Goal: Task Accomplishment & Management: Use online tool/utility

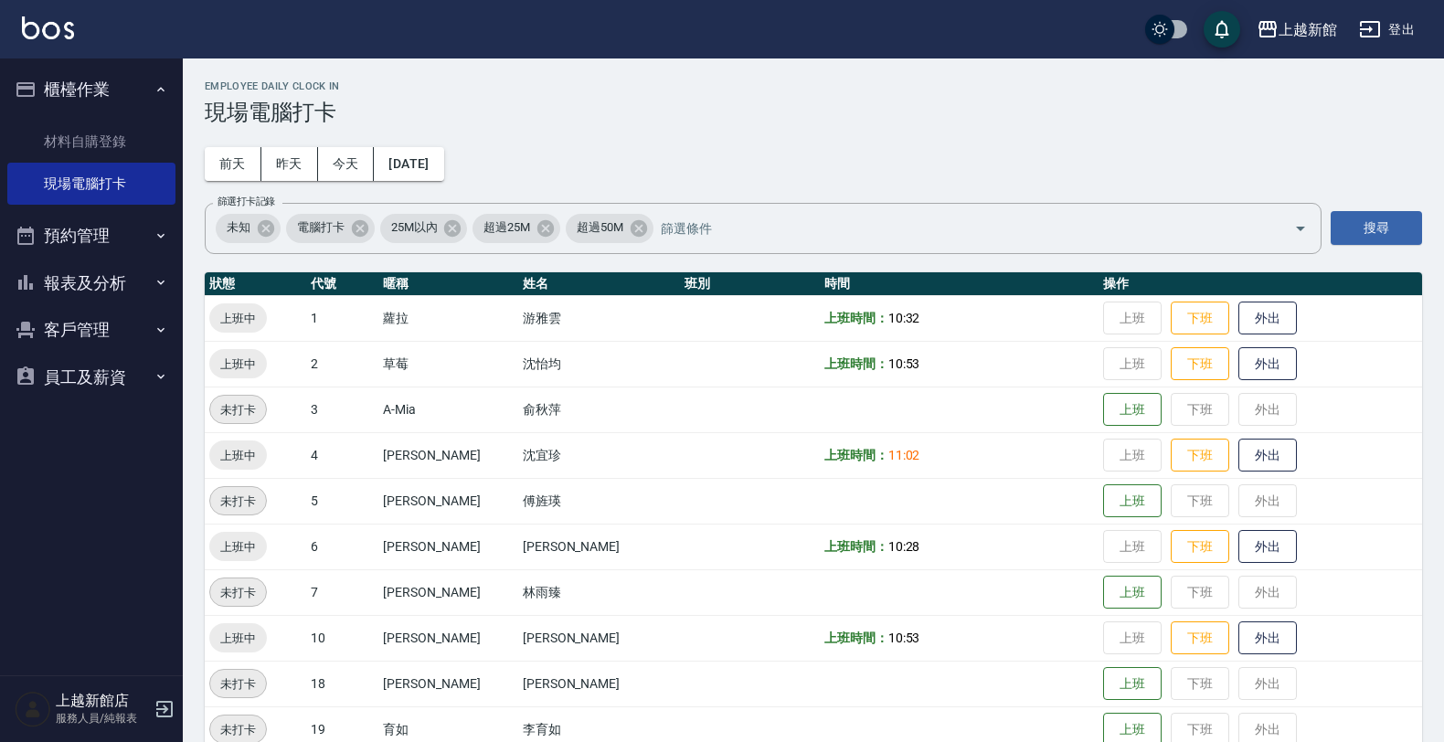
scroll to position [229, 0]
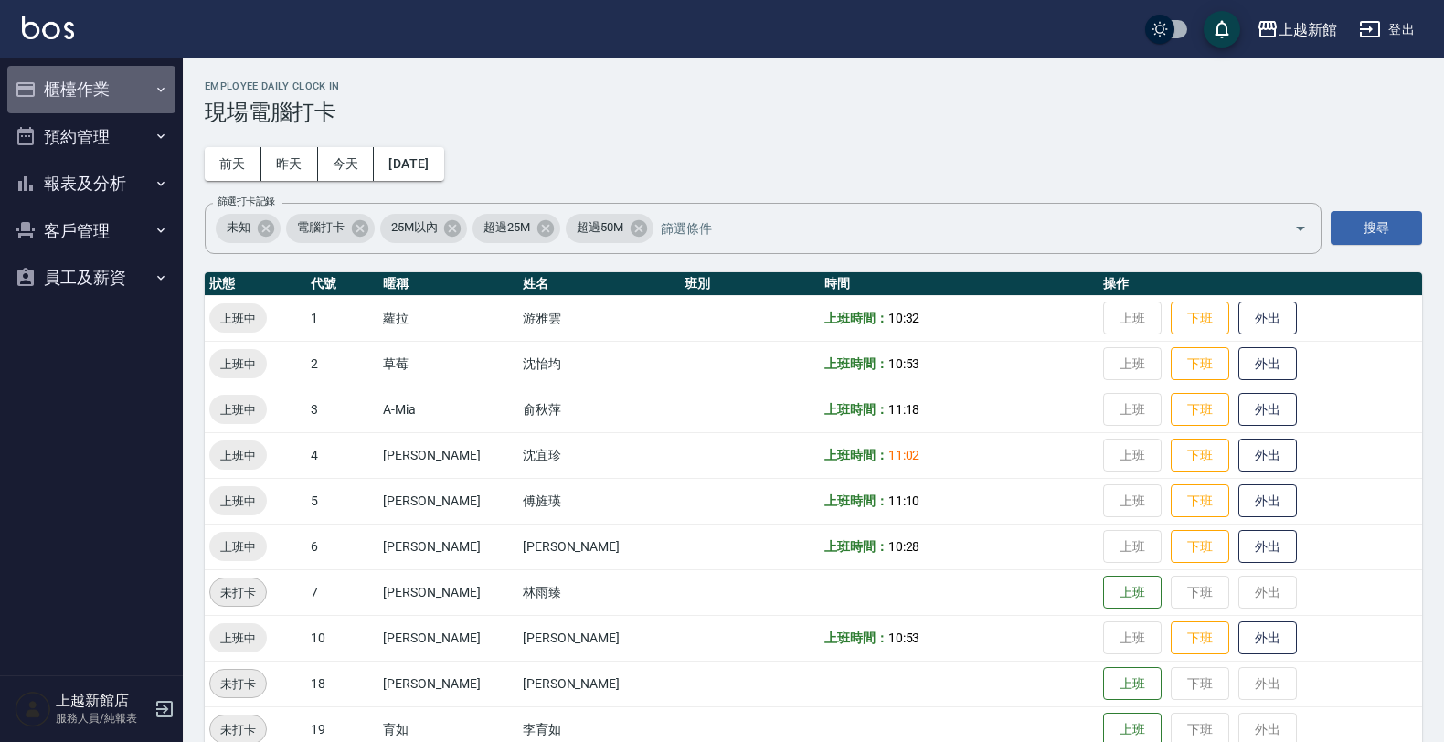
click at [76, 99] on button "櫃檯作業" at bounding box center [91, 90] width 168 height 48
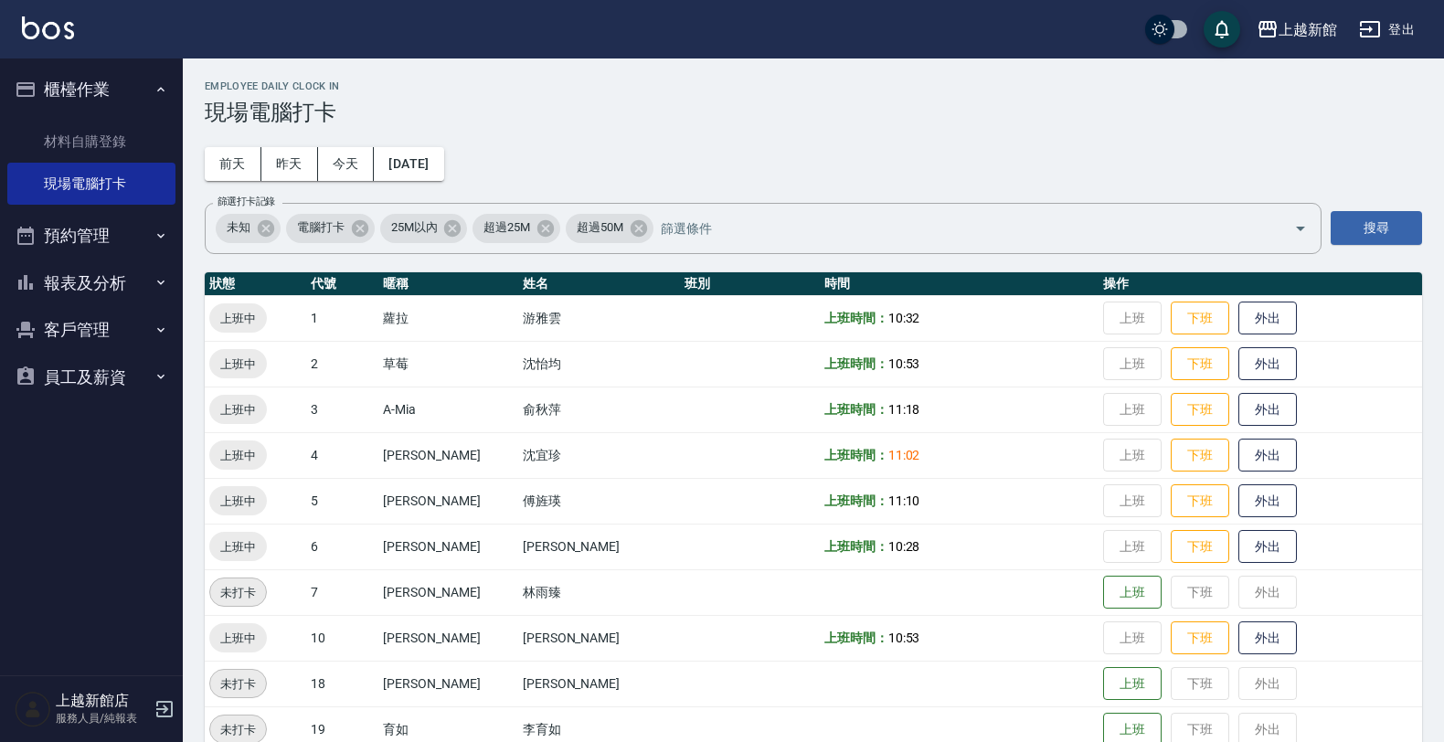
click at [80, 281] on button "報表及分析" at bounding box center [91, 284] width 168 height 48
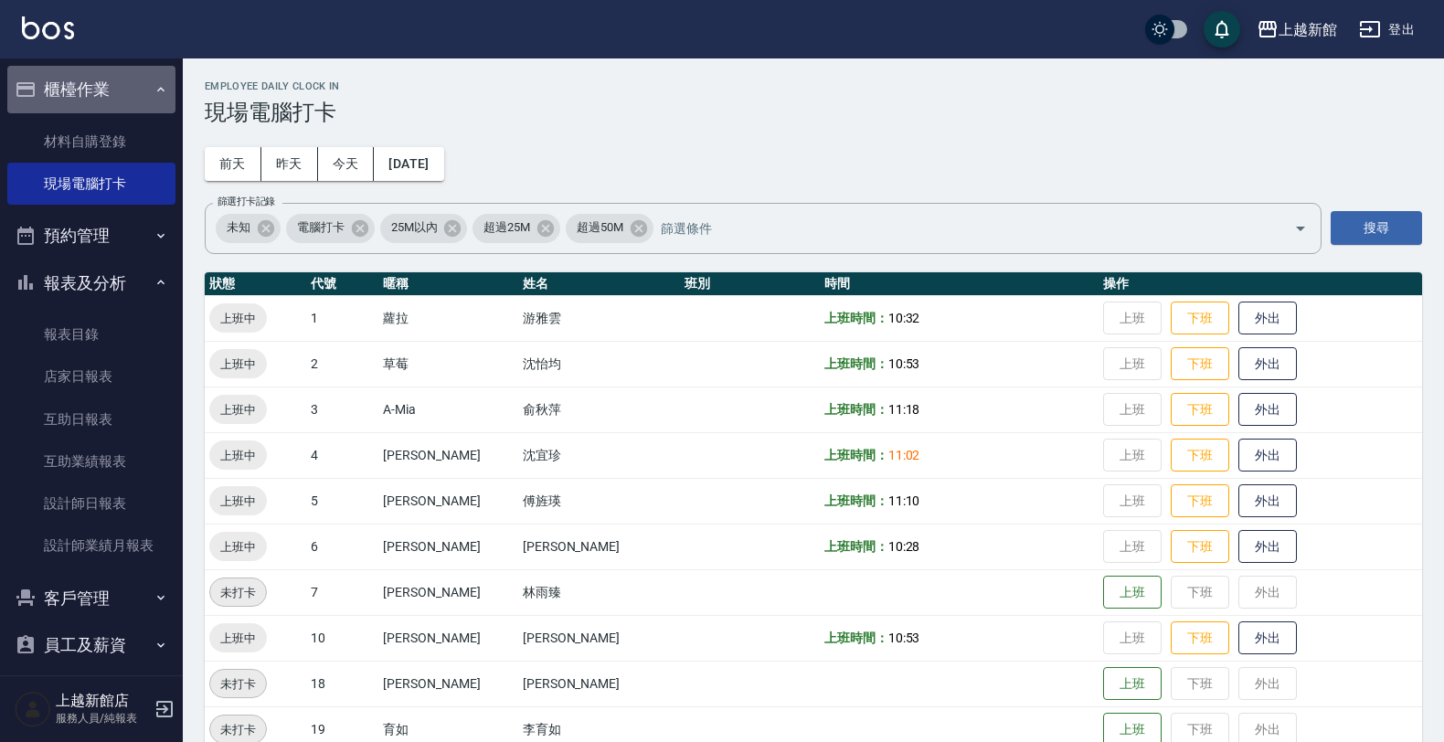
click at [97, 103] on button "櫃檯作業" at bounding box center [91, 90] width 168 height 48
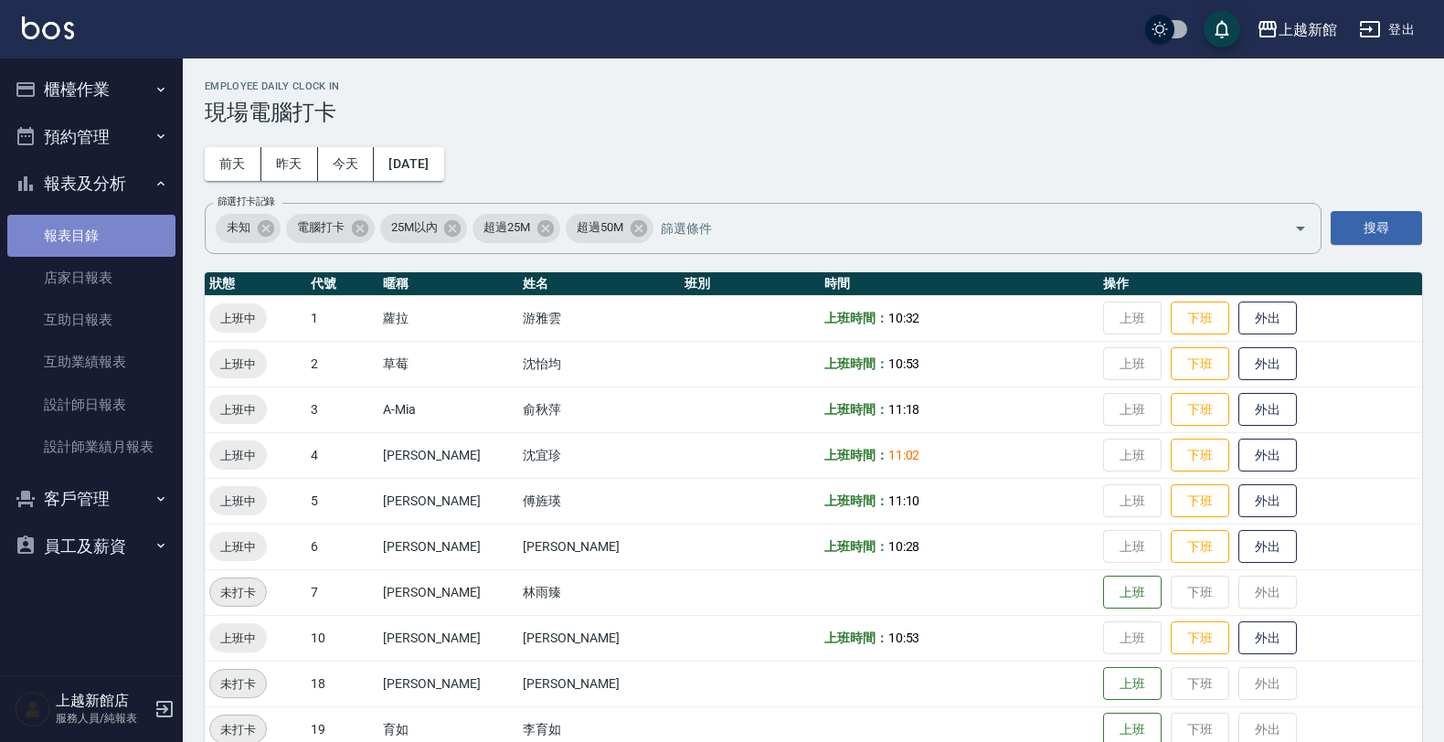
click at [85, 230] on link "報表目錄" at bounding box center [91, 236] width 168 height 42
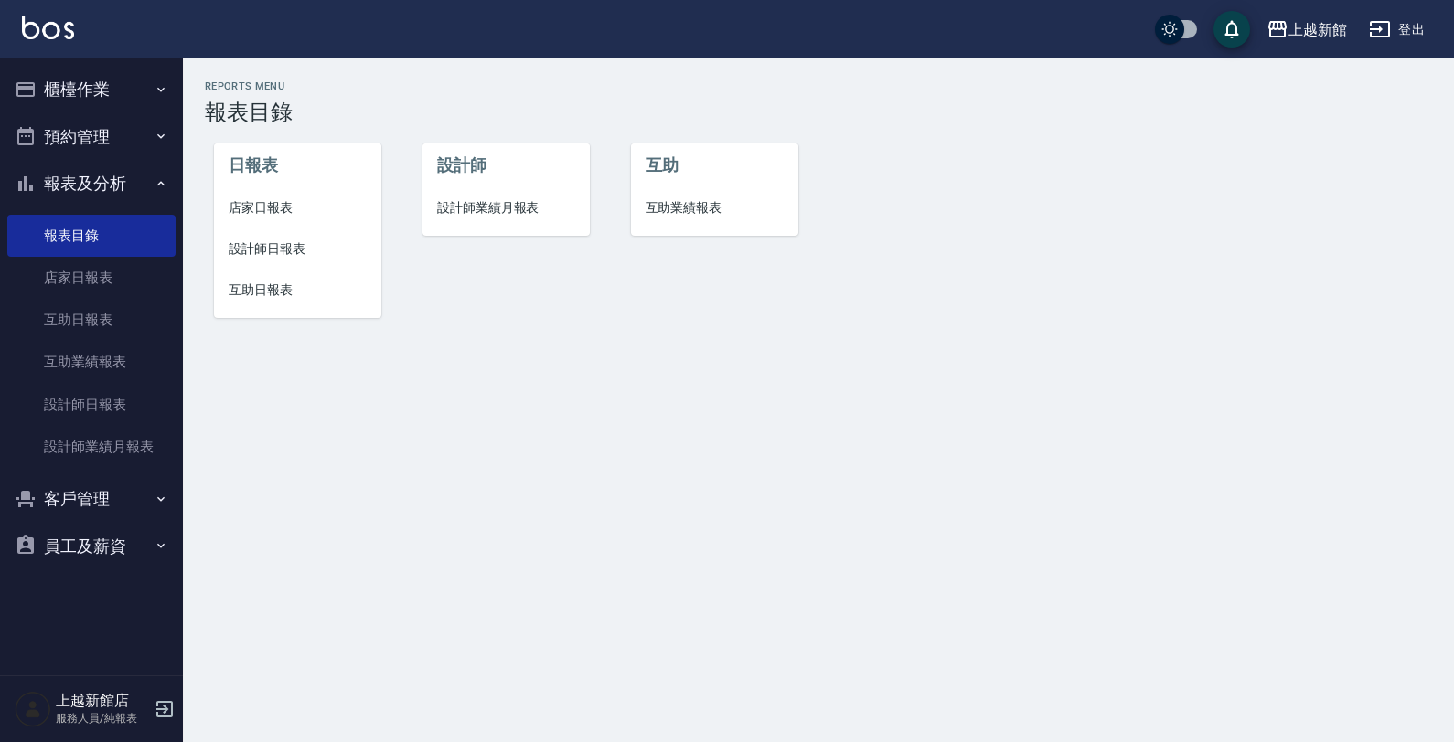
drag, startPoint x: 211, startPoint y: 181, endPoint x: 262, endPoint y: 206, distance: 56.8
click at [238, 195] on div "日報表 店家日報表 設計師日報表 互助日報表" at bounding box center [287, 219] width 208 height 233
click at [259, 204] on span "店家日報表" at bounding box center [298, 207] width 138 height 19
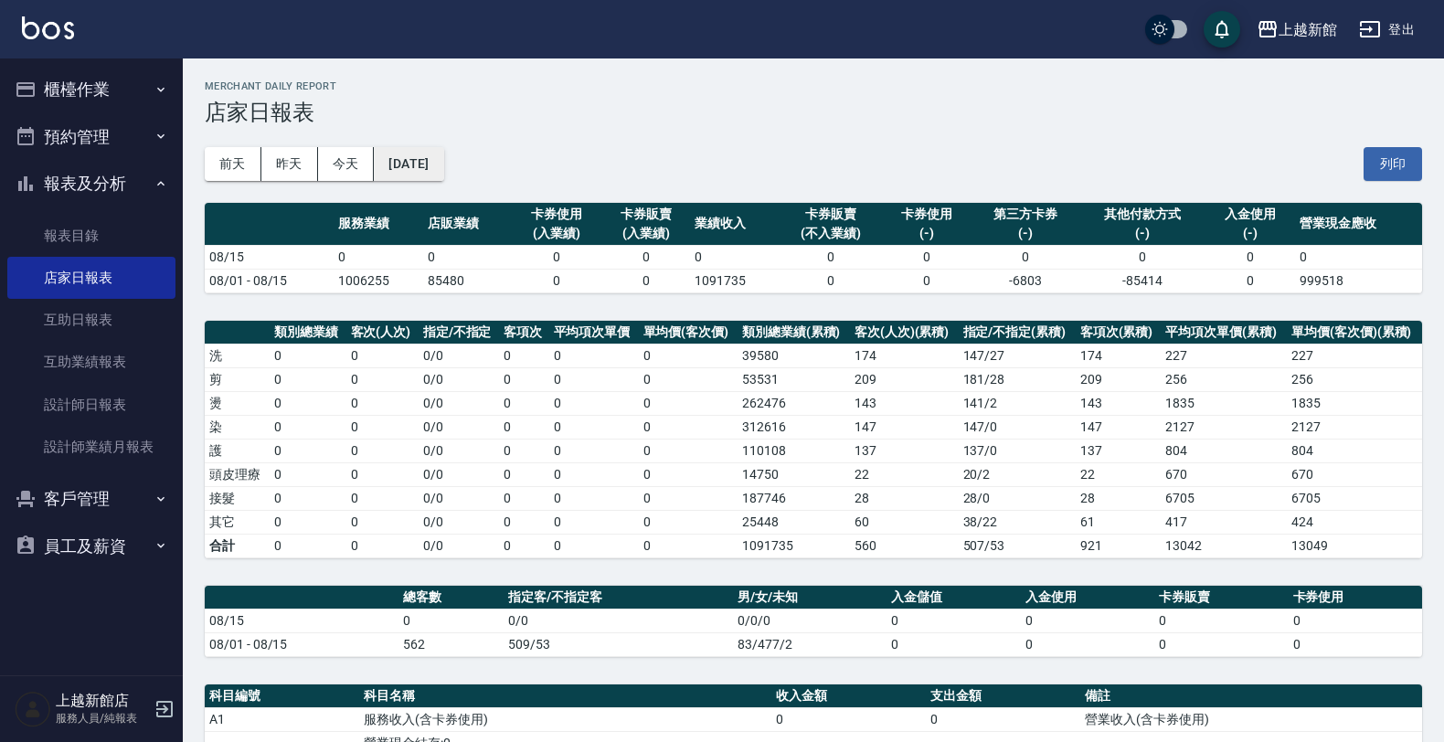
click at [419, 157] on button "[DATE]" at bounding box center [408, 164] width 69 height 34
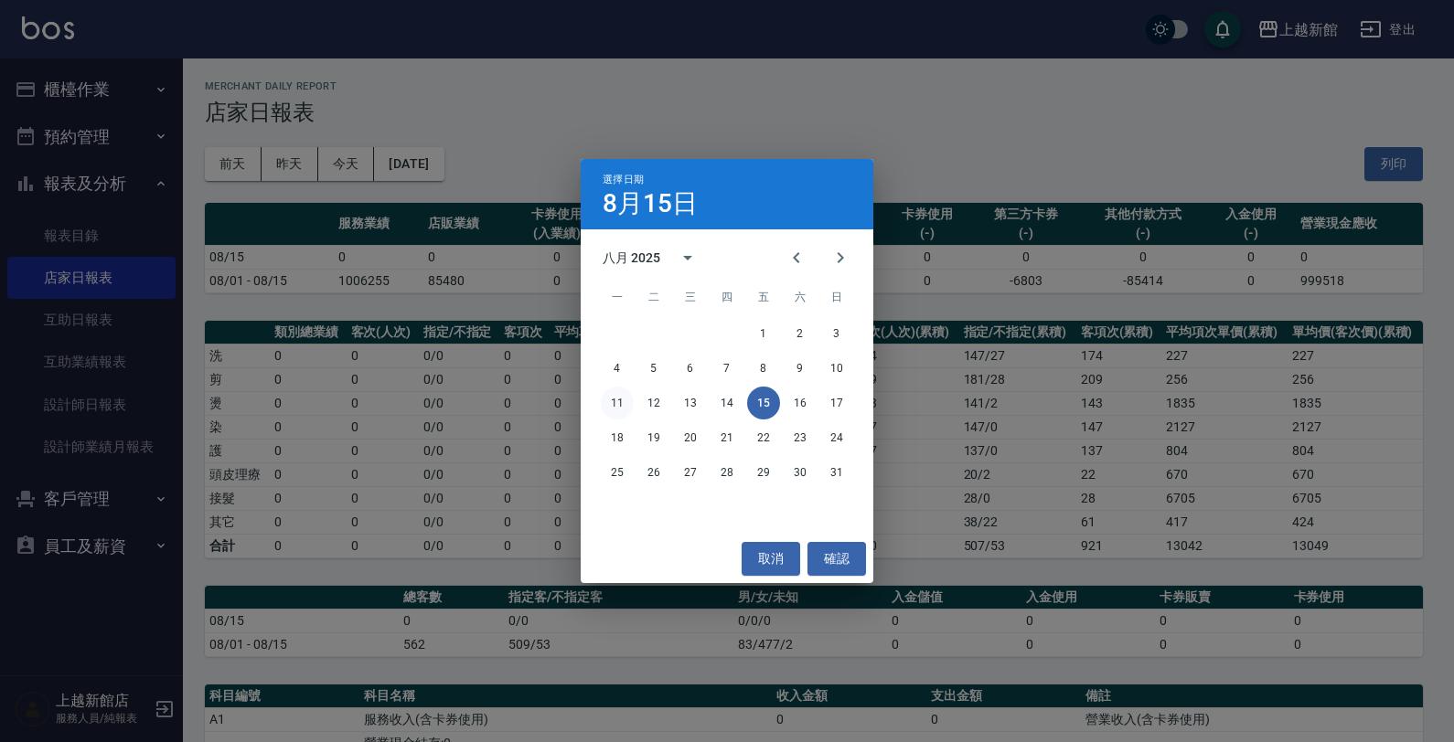
click at [623, 403] on button "11" at bounding box center [617, 403] width 33 height 33
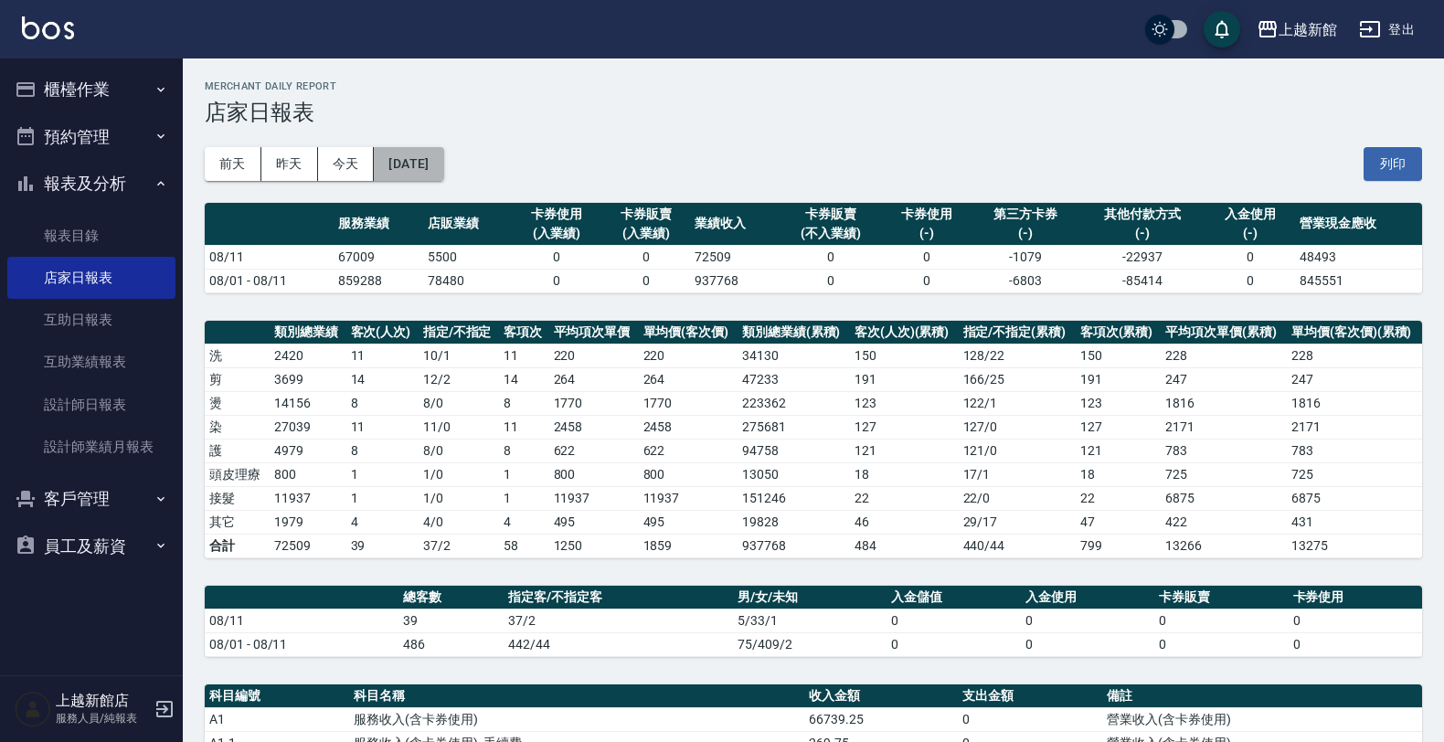
click at [416, 165] on button "2025/08/11" at bounding box center [408, 164] width 69 height 34
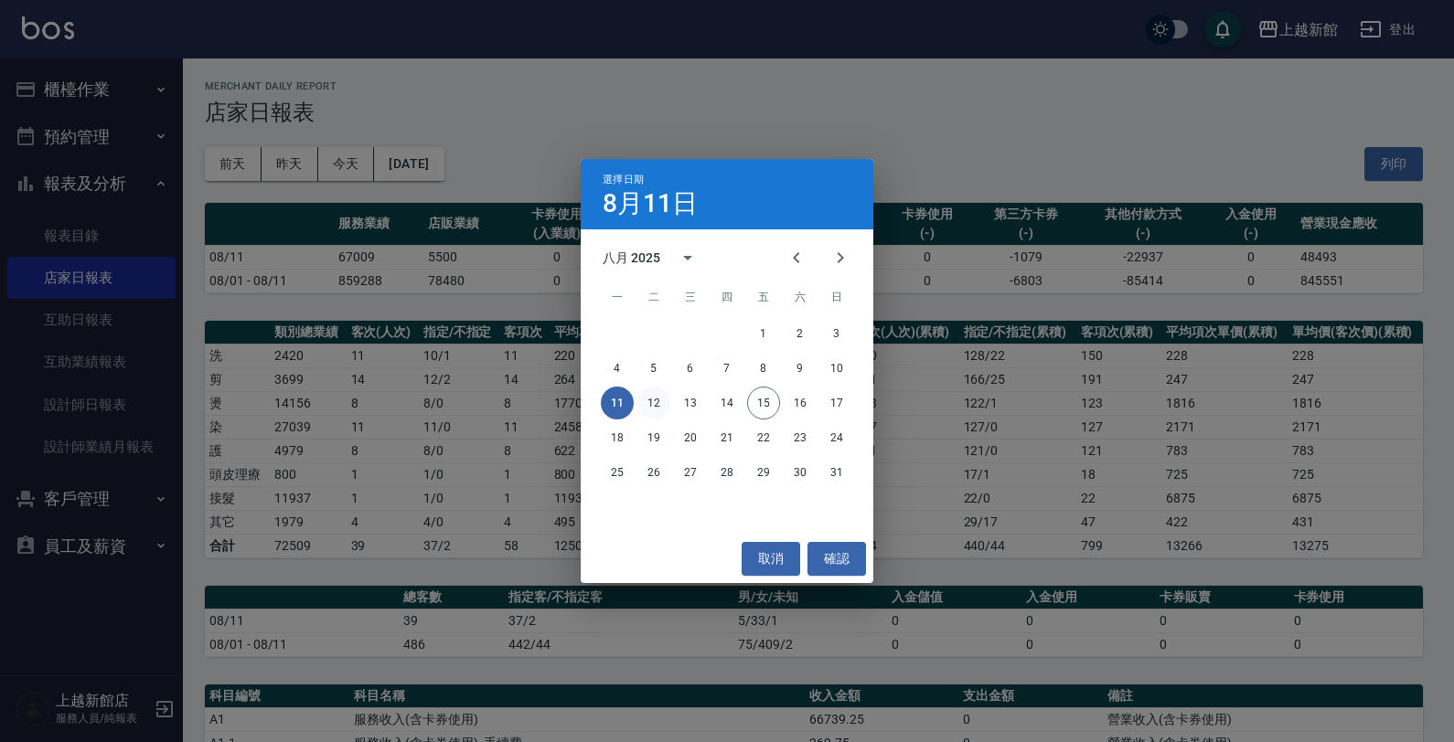
click at [663, 400] on button "12" at bounding box center [653, 403] width 33 height 33
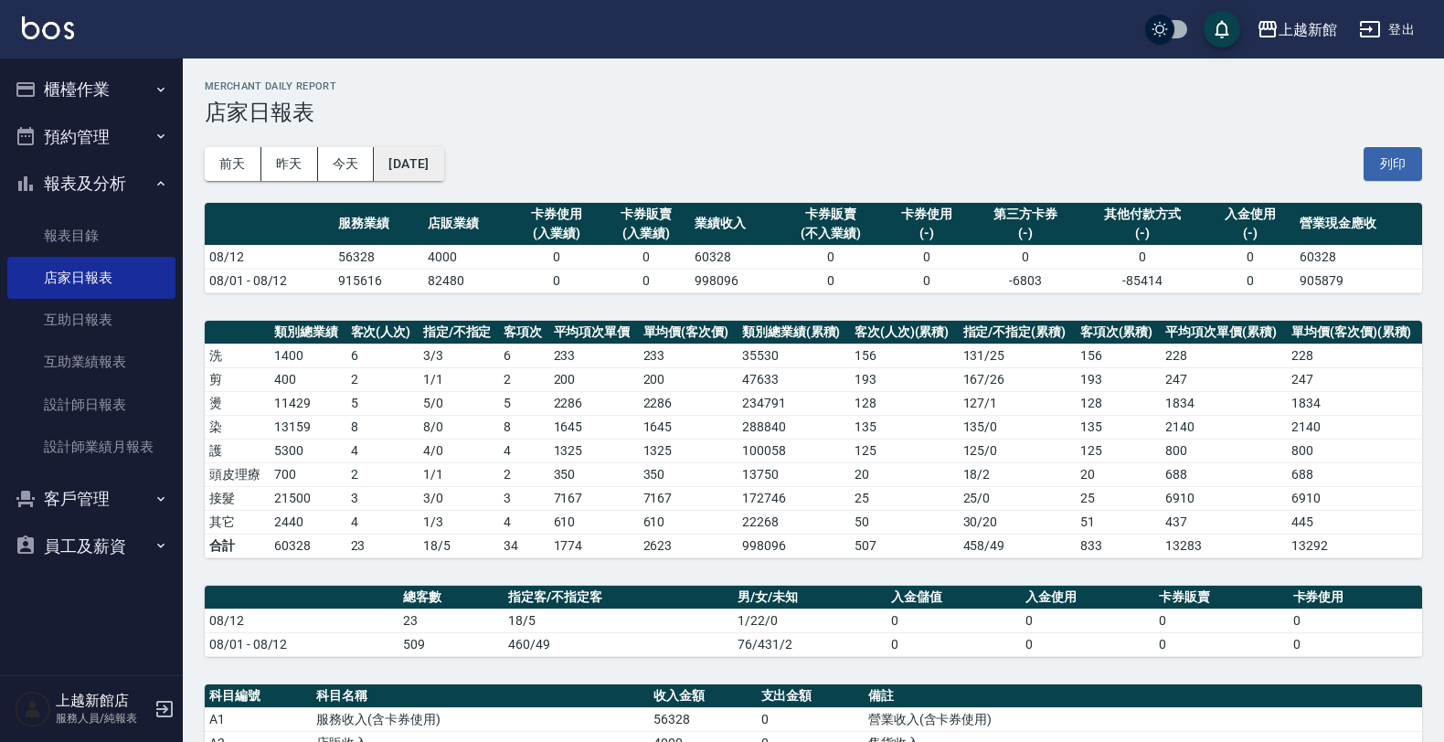
click at [434, 157] on button "2025/08/12" at bounding box center [408, 164] width 69 height 34
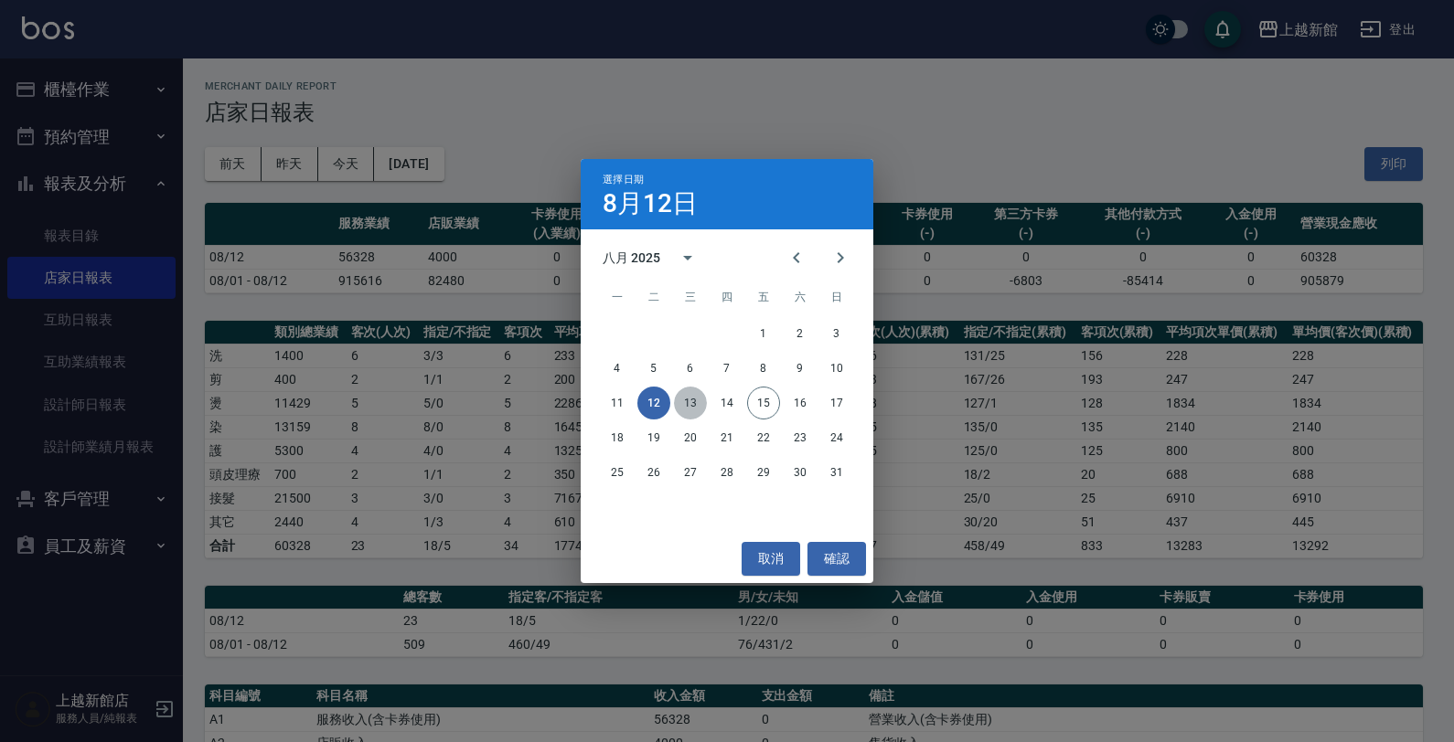
click at [687, 400] on button "13" at bounding box center [690, 403] width 33 height 33
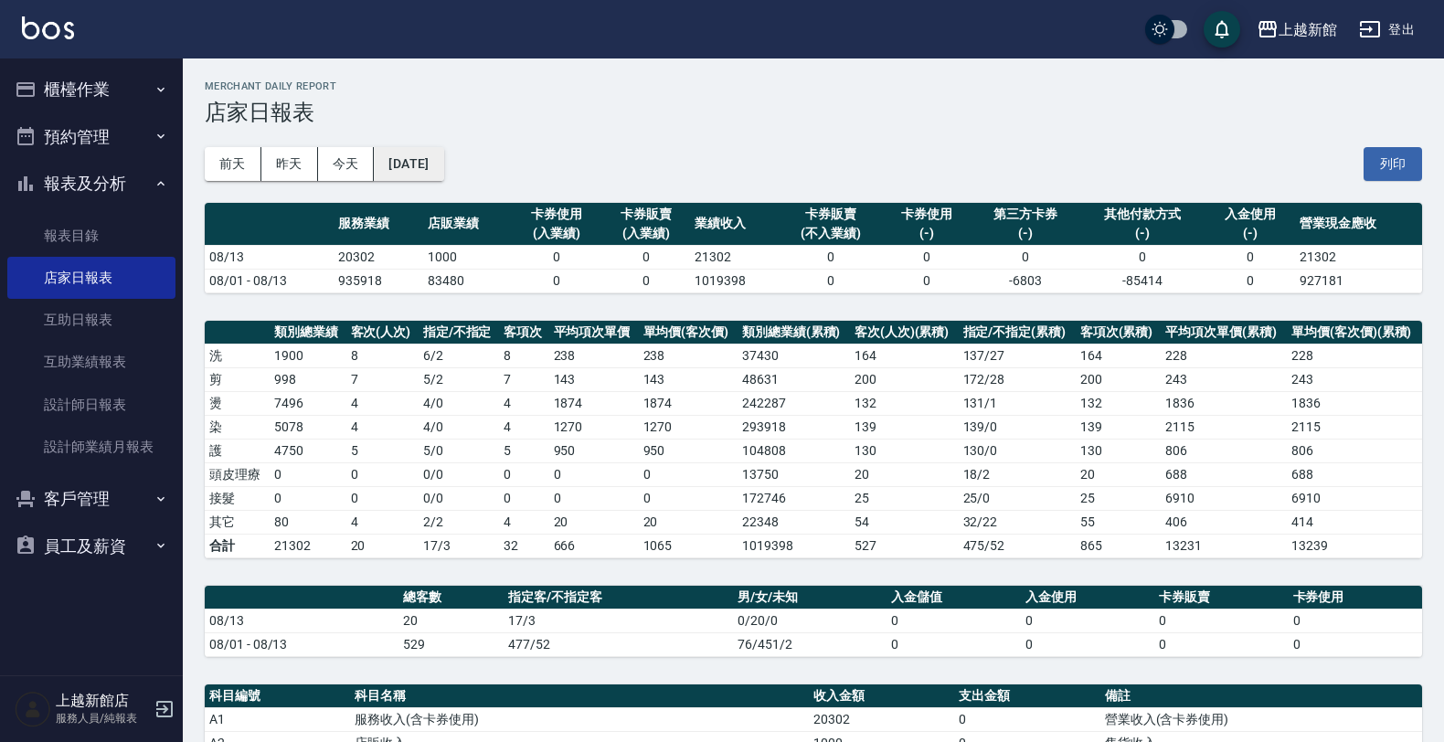
click at [425, 162] on button "2025/08/13" at bounding box center [408, 164] width 69 height 34
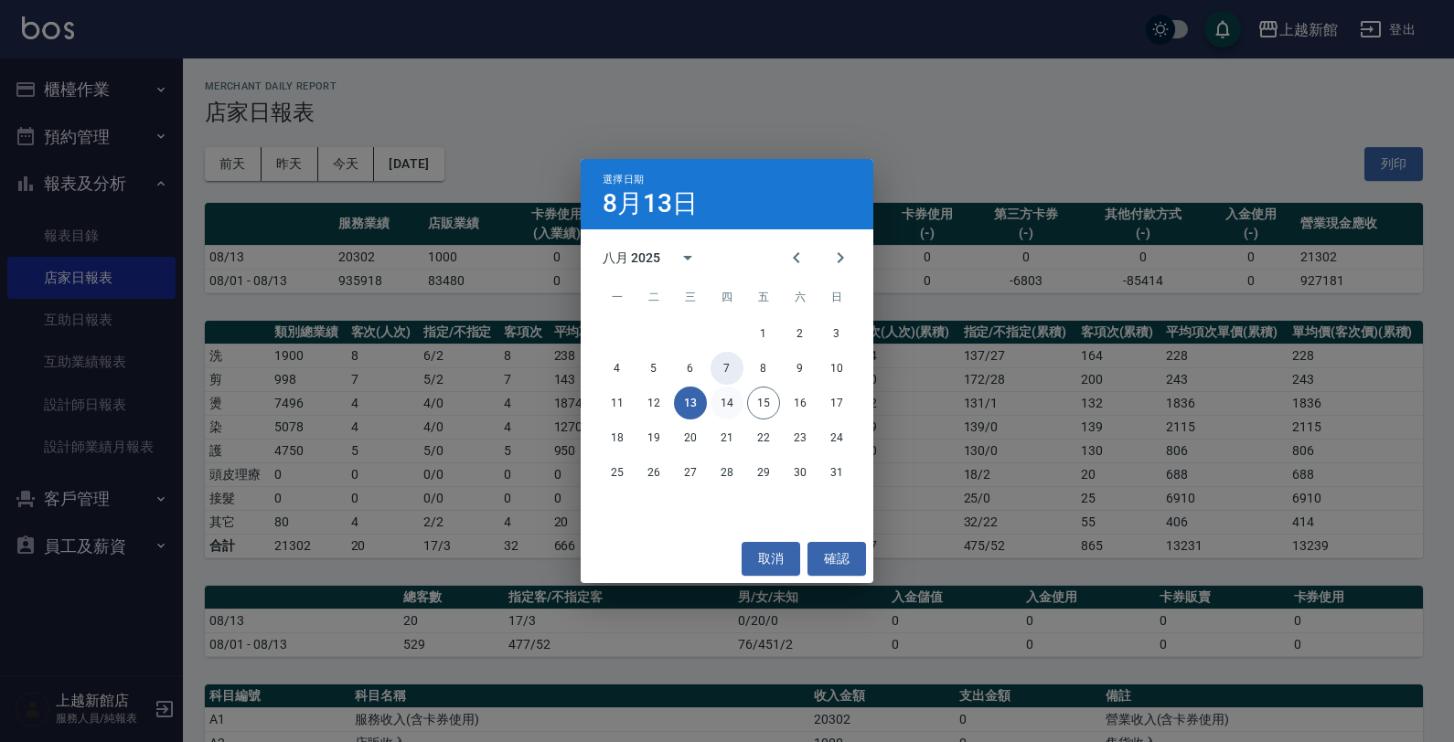
drag, startPoint x: 727, startPoint y: 409, endPoint x: 731, endPoint y: 398, distance: 11.9
click at [731, 398] on div "1 2 3 4 5 6 7 8 9 10 11 12 13 14 15 16 17 18 19 20 21 22 23 24 25 26 27 28 29 3…" at bounding box center [727, 403] width 293 height 176
click at [732, 400] on button "14" at bounding box center [726, 403] width 33 height 33
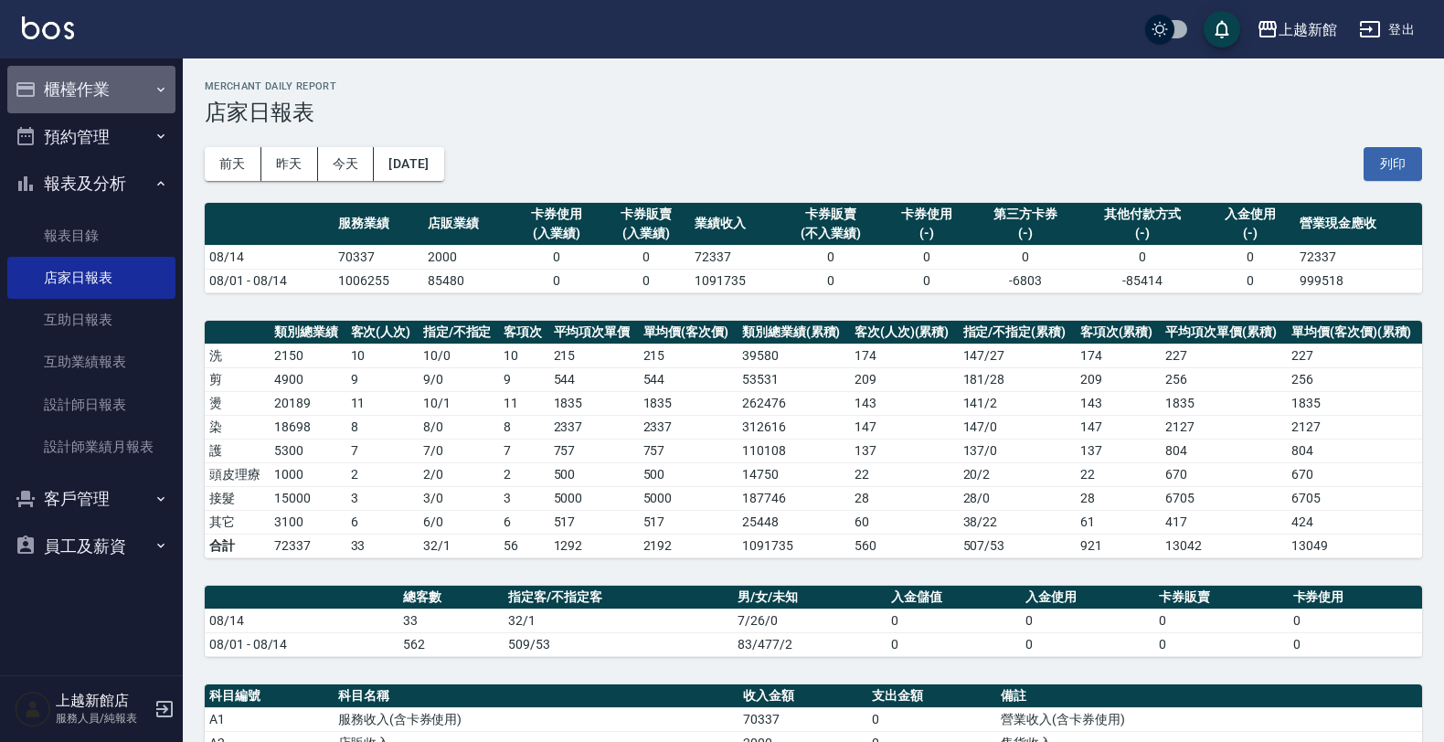
drag, startPoint x: 139, startPoint y: 75, endPoint x: 133, endPoint y: 94, distance: 20.2
click at [133, 94] on button "櫃檯作業" at bounding box center [91, 90] width 168 height 48
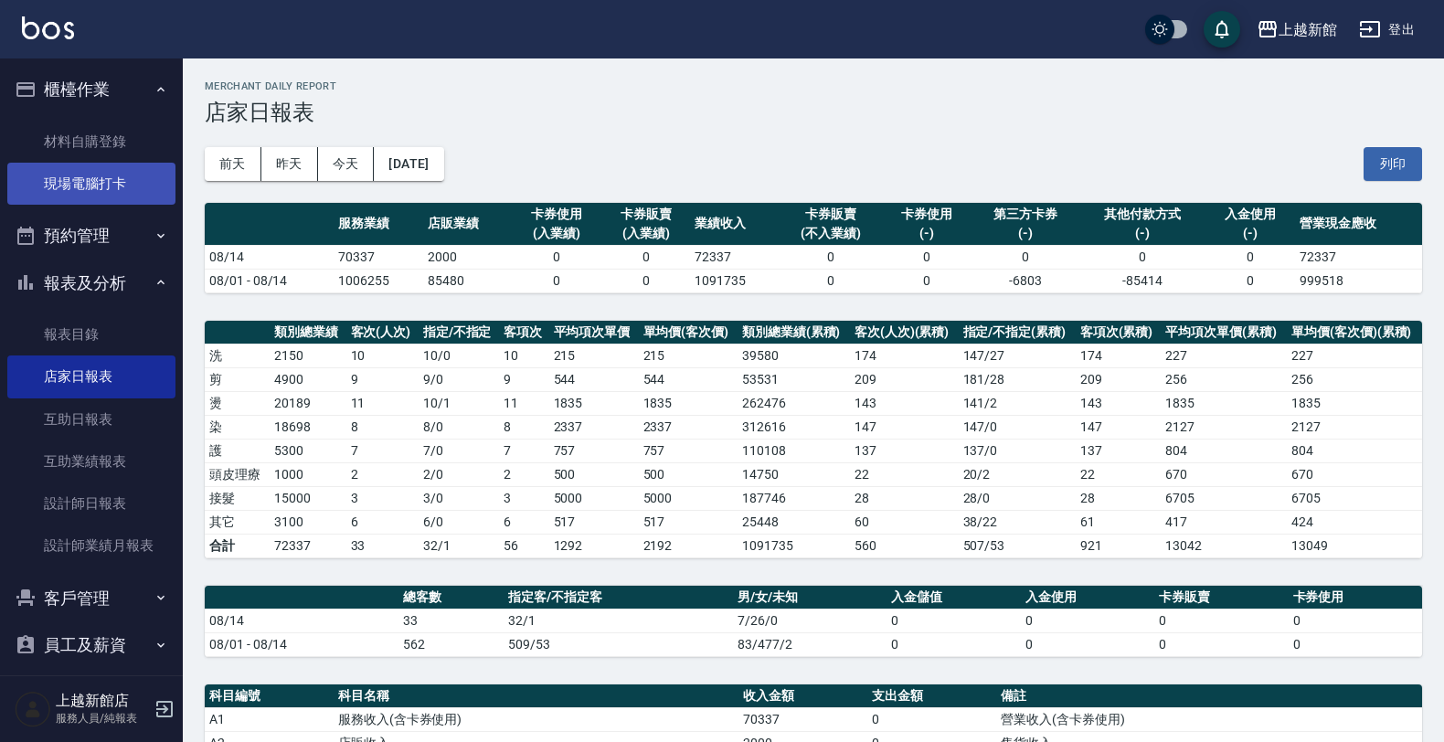
click at [111, 188] on link "現場電腦打卡" at bounding box center [91, 184] width 168 height 42
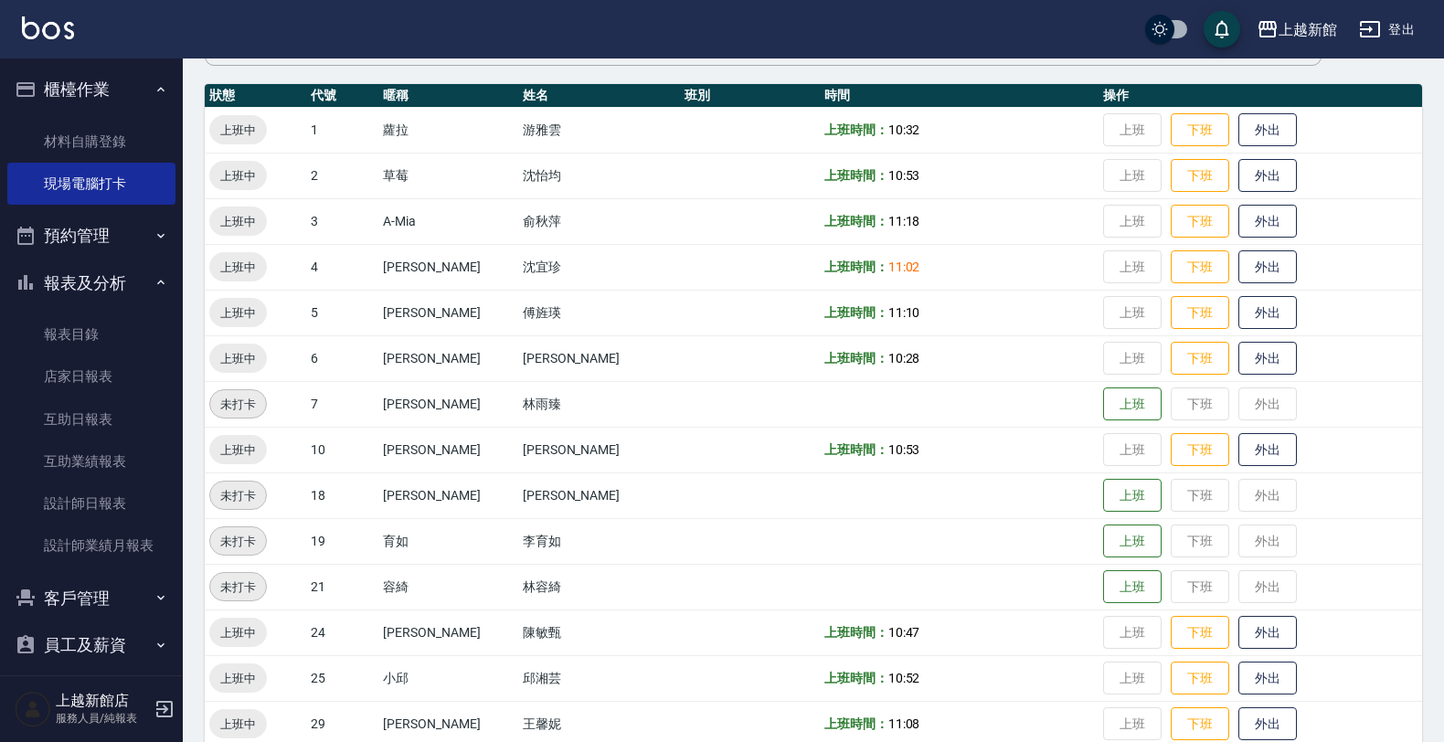
scroll to position [398, 0]
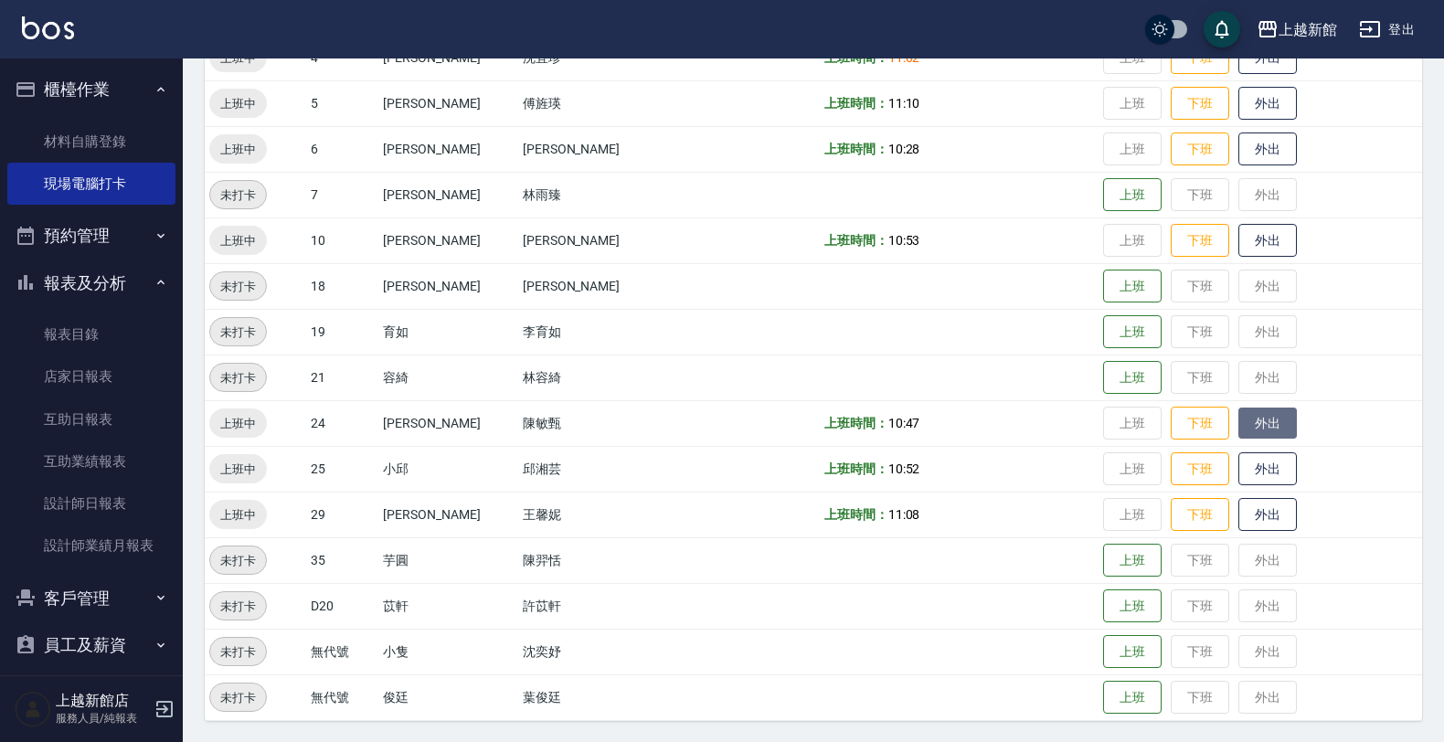
click at [1255, 408] on button "外出" at bounding box center [1268, 424] width 59 height 32
drag, startPoint x: 783, startPoint y: 270, endPoint x: 796, endPoint y: 267, distance: 14.0
click at [820, 268] on td at bounding box center [959, 286] width 279 height 46
click at [1239, 421] on button "歸來" at bounding box center [1268, 424] width 59 height 32
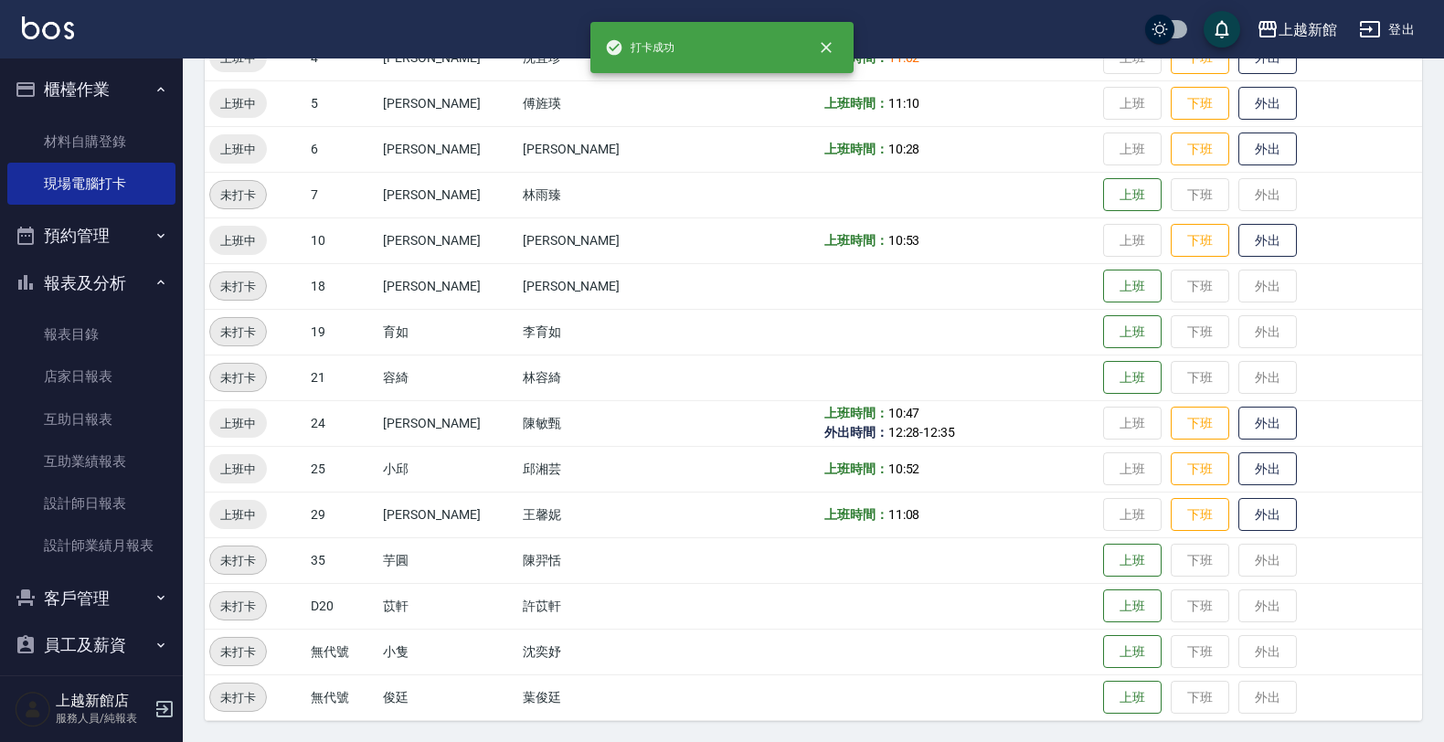
click at [958, 519] on td "上班時間： 11:08" at bounding box center [959, 515] width 279 height 46
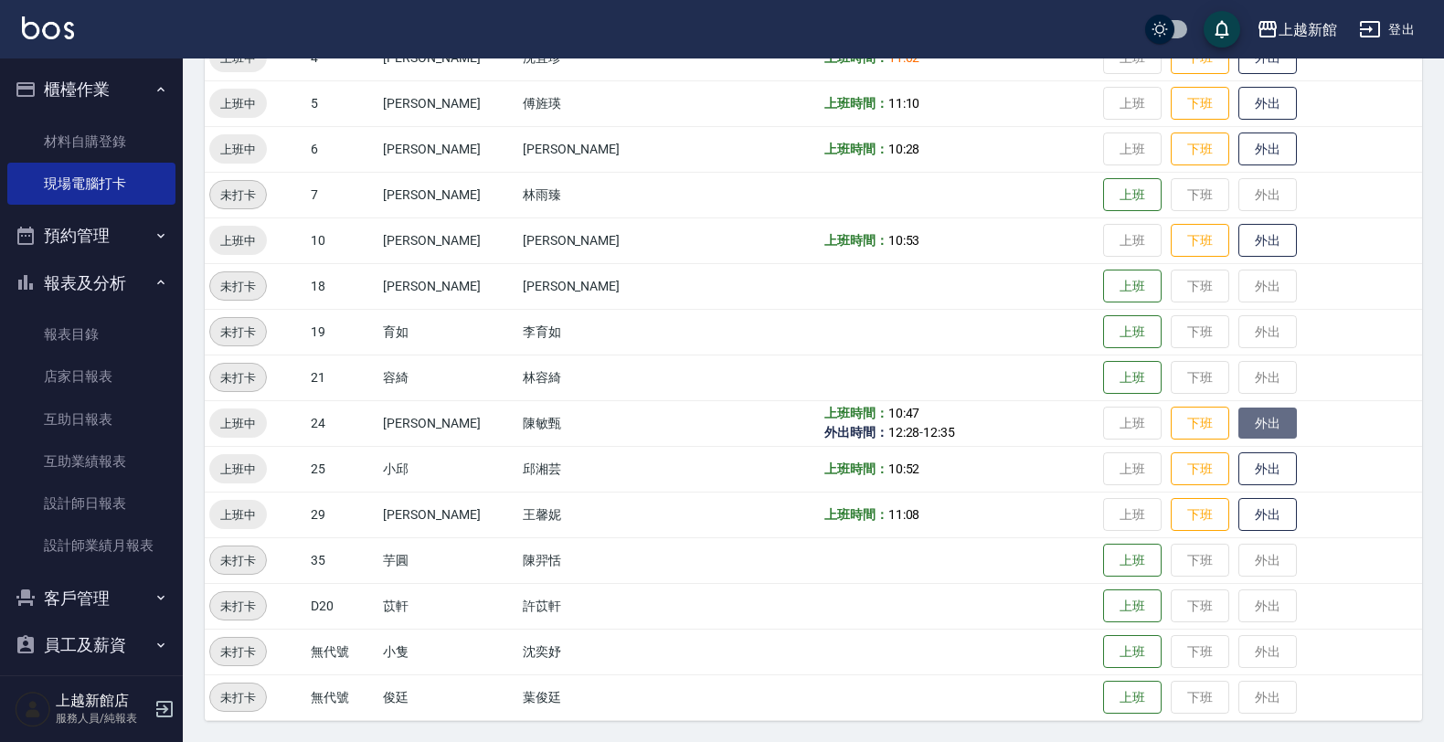
click at [1239, 425] on button "外出" at bounding box center [1268, 424] width 59 height 32
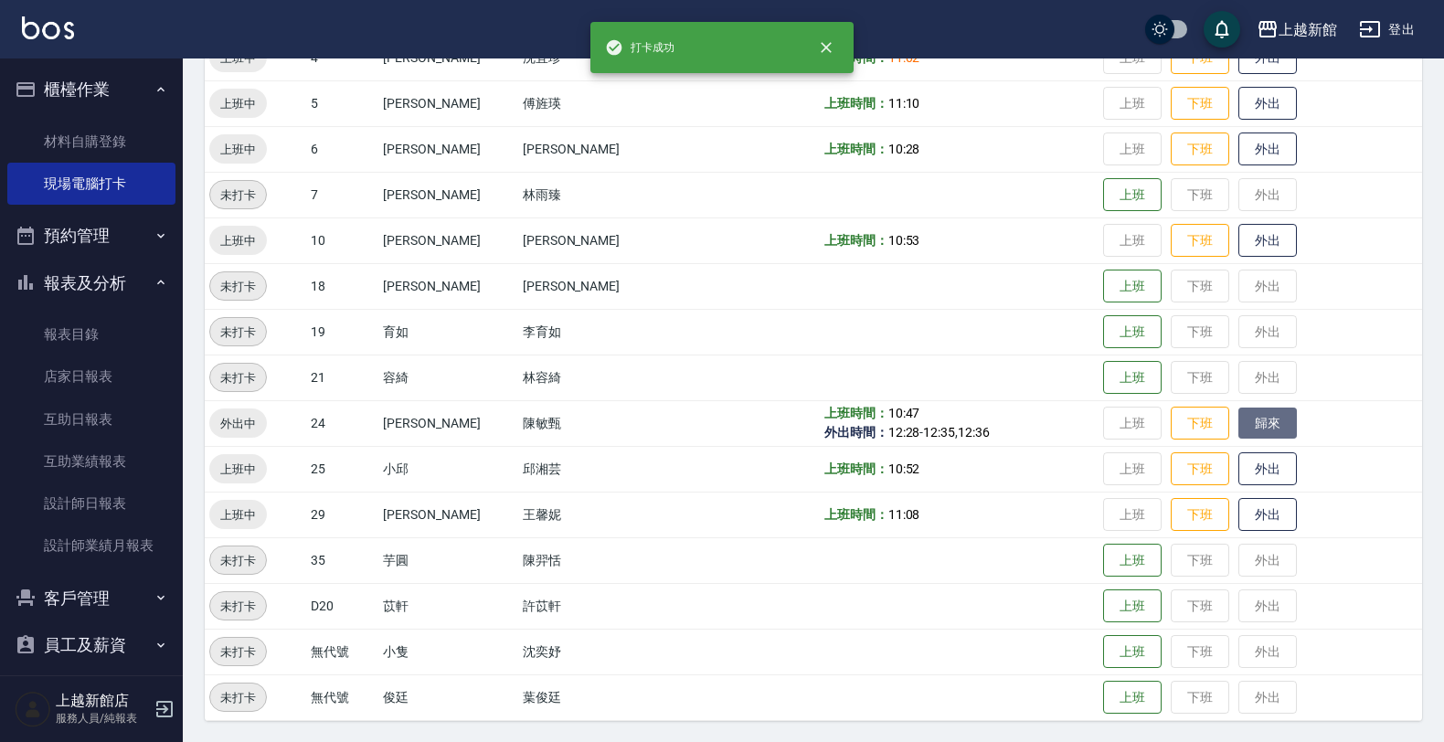
click at [1239, 425] on button "歸來" at bounding box center [1268, 424] width 59 height 32
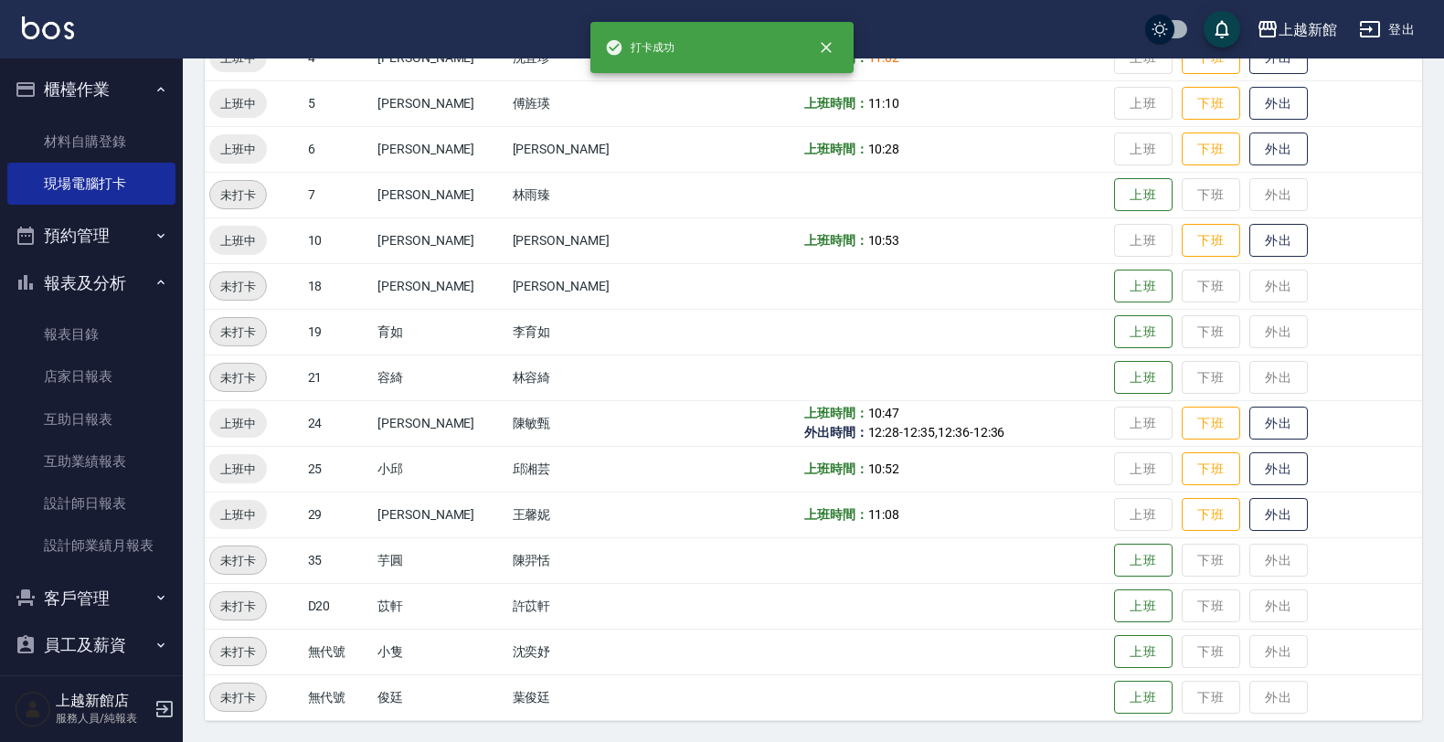
click at [1035, 315] on td at bounding box center [955, 332] width 310 height 46
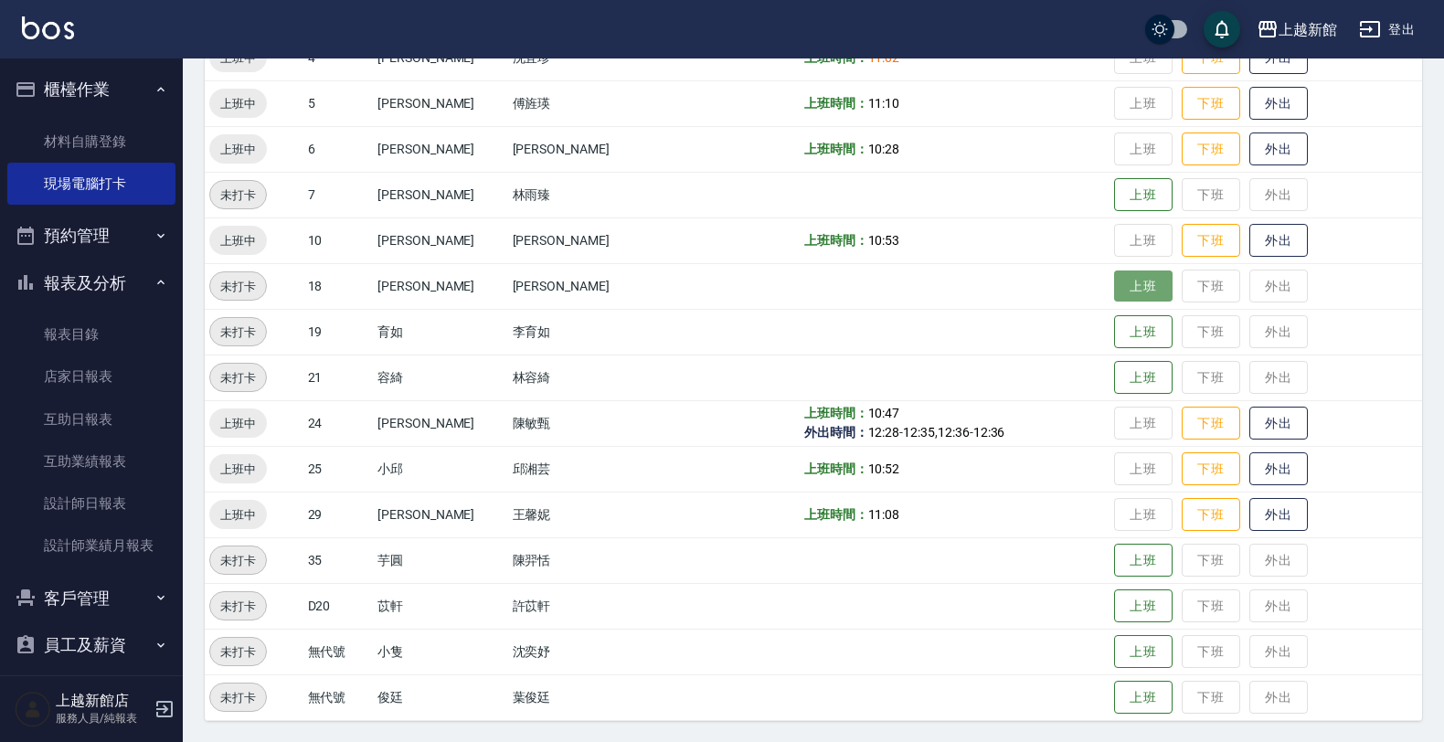
click at [1114, 282] on button "上班" at bounding box center [1143, 287] width 59 height 32
